Goal: Task Accomplishment & Management: Complete application form

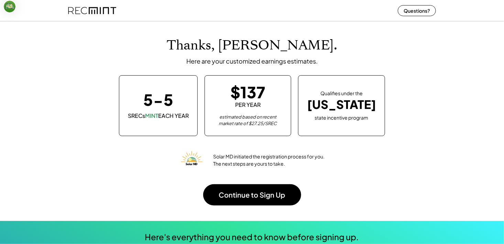
scroll to position [34, 0]
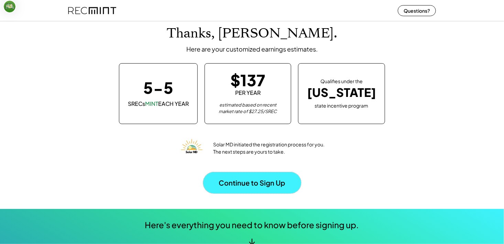
click at [269, 182] on button "Continue to Sign Up" at bounding box center [252, 182] width 98 height 21
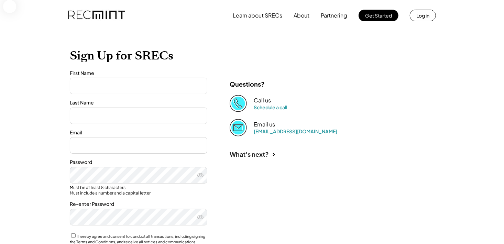
type input "******"
type input "**********"
